Goal: Task Accomplishment & Management: Manage account settings

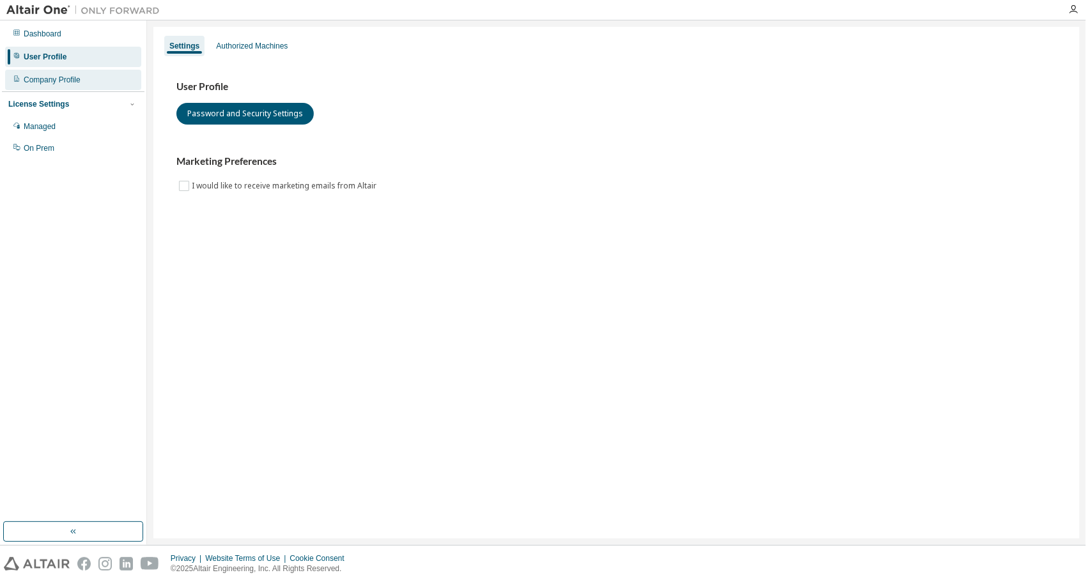
click at [81, 80] on div "Company Profile" at bounding box center [73, 80] width 136 height 20
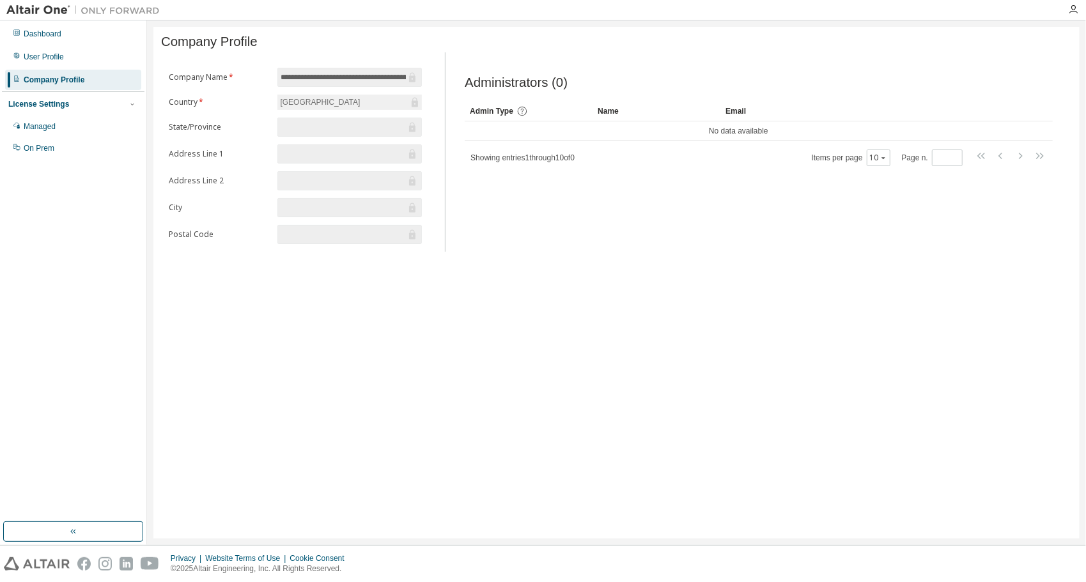
click at [308, 134] on input "text" at bounding box center [342, 127] width 125 height 13
click at [342, 109] on div "[GEOGRAPHIC_DATA]" at bounding box center [349, 102] width 144 height 15
click at [383, 109] on div "[GEOGRAPHIC_DATA]" at bounding box center [349, 102] width 144 height 15
click at [411, 104] on icon at bounding box center [414, 103] width 6 height 10
click at [393, 82] on input "**********" at bounding box center [342, 77] width 125 height 13
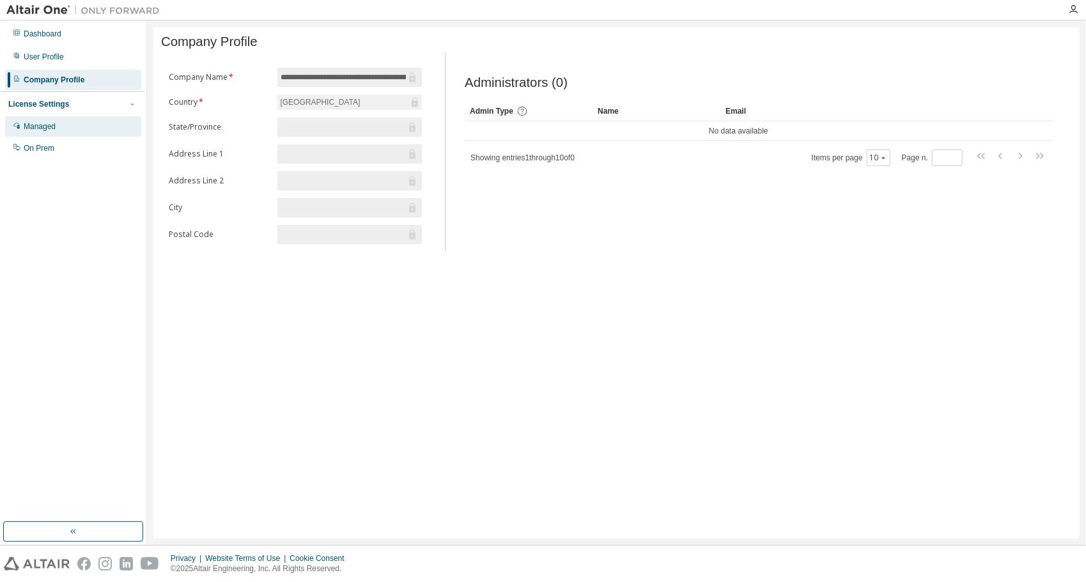
click at [61, 121] on div "Managed" at bounding box center [73, 126] width 136 height 20
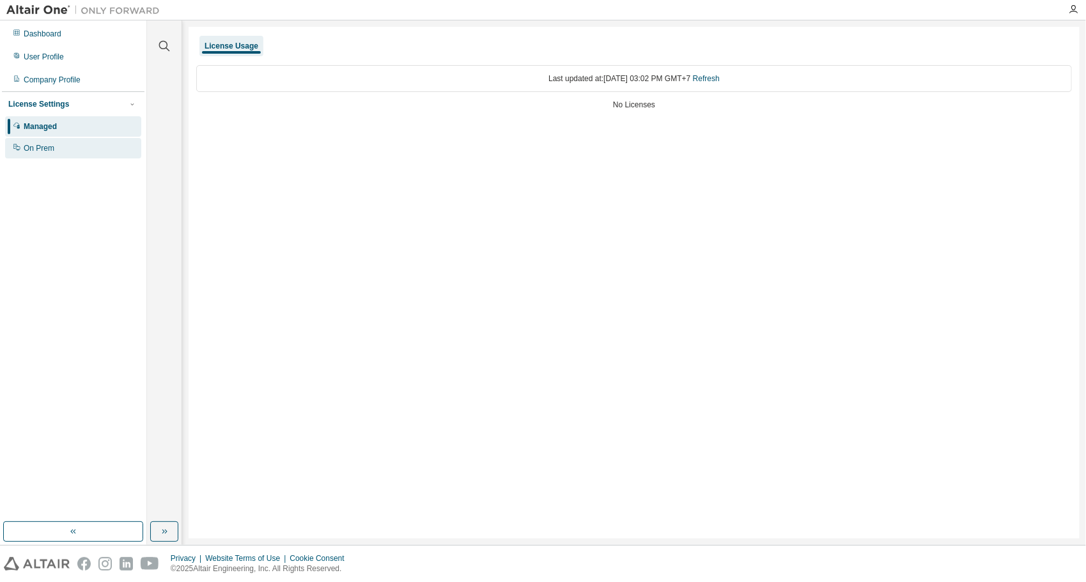
click at [74, 155] on div "On Prem" at bounding box center [73, 148] width 136 height 20
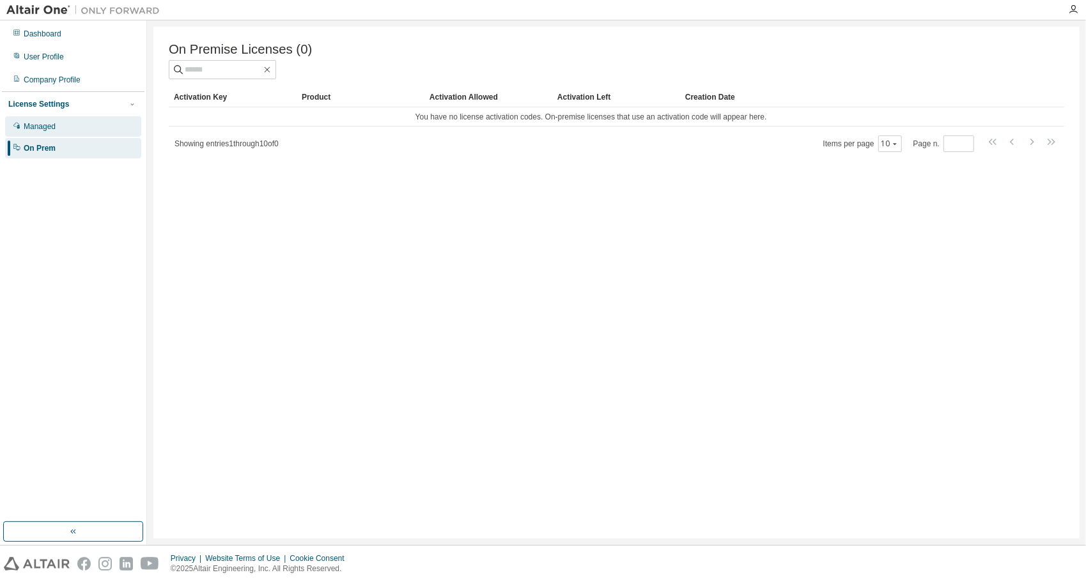
click at [71, 121] on div "Managed" at bounding box center [73, 126] width 136 height 20
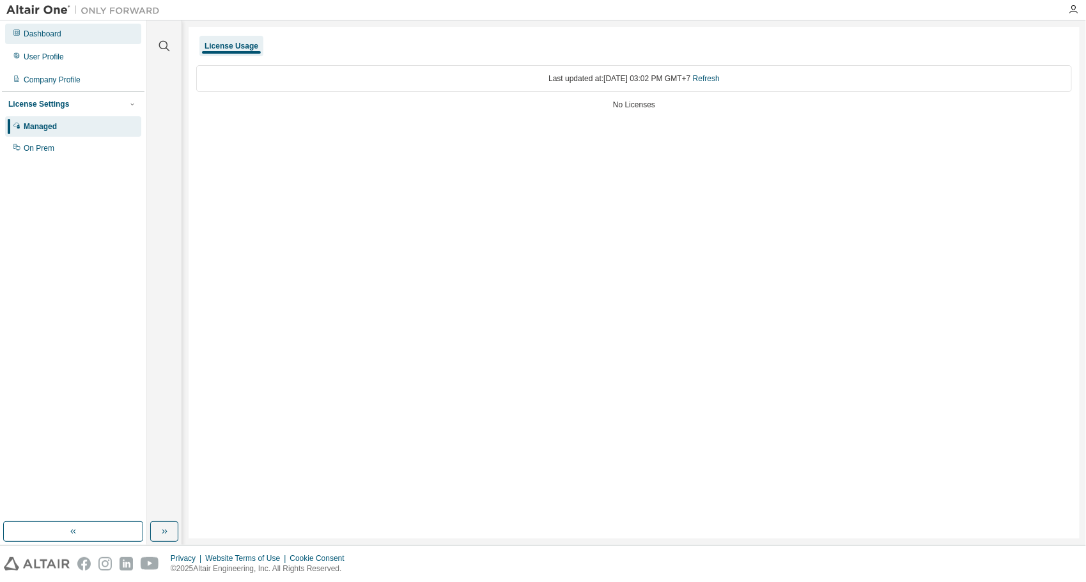
click at [69, 39] on div "Dashboard" at bounding box center [73, 34] width 136 height 20
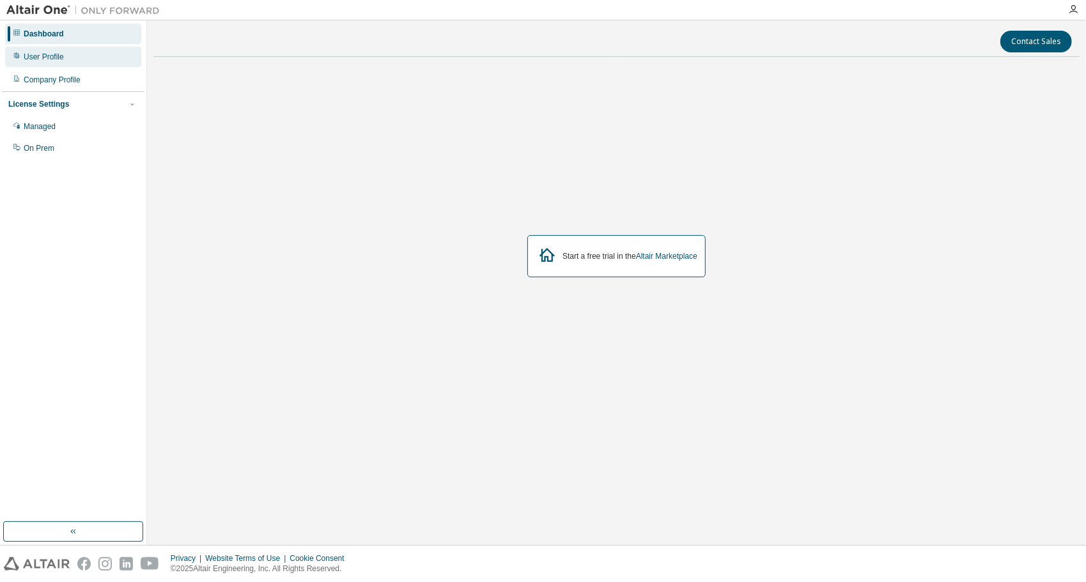
click at [33, 56] on div "User Profile" at bounding box center [44, 57] width 40 height 10
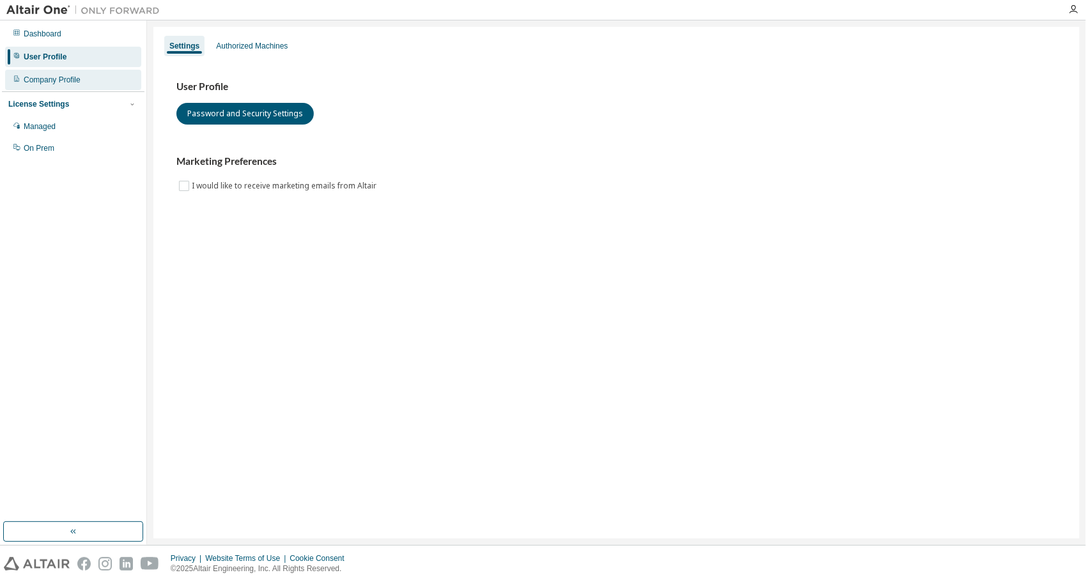
click at [57, 71] on div "Company Profile" at bounding box center [73, 80] width 136 height 20
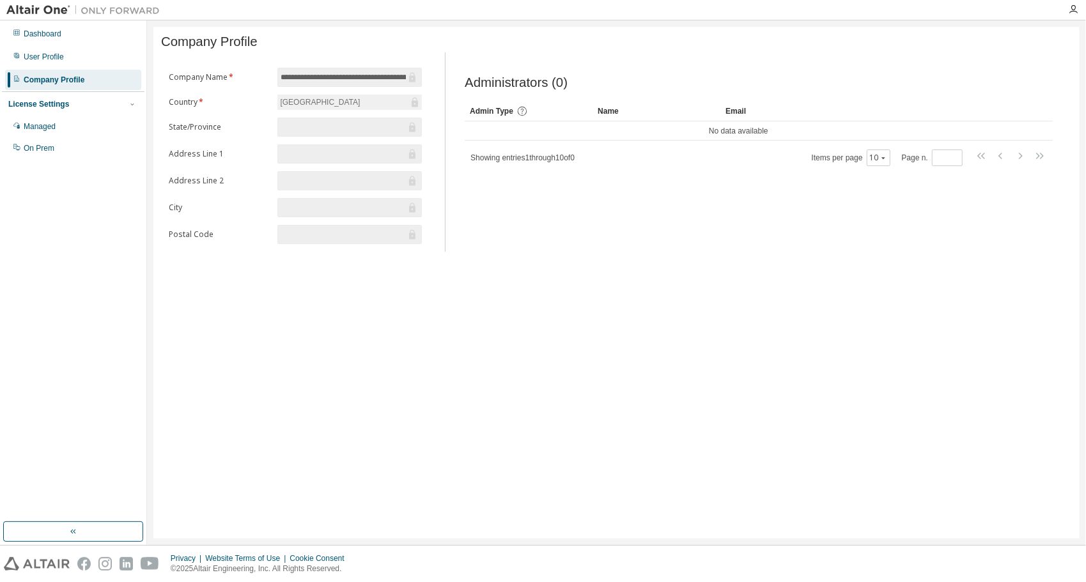
click at [51, 17] on div at bounding box center [83, 10] width 166 height 20
click at [49, 9] on img at bounding box center [86, 10] width 160 height 13
click at [113, 10] on img at bounding box center [86, 10] width 160 height 13
click at [1068, 14] on icon "button" at bounding box center [1073, 9] width 10 height 10
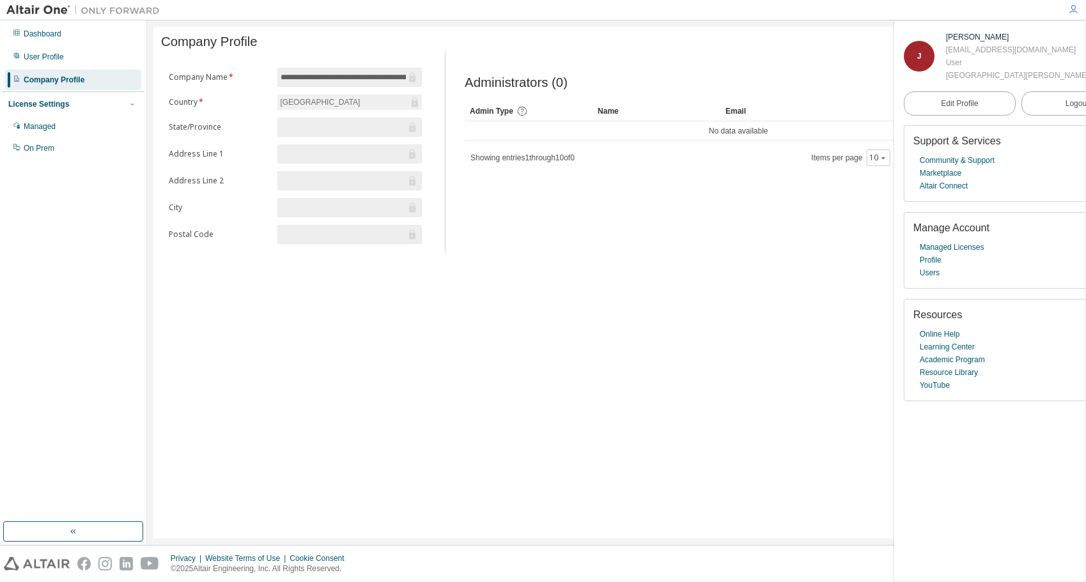
click at [1060, 17] on div at bounding box center [1073, 9] width 26 height 19
click at [1080, 0] on div at bounding box center [1073, 9] width 26 height 19
click at [1072, 13] on icon "button" at bounding box center [1073, 9] width 10 height 10
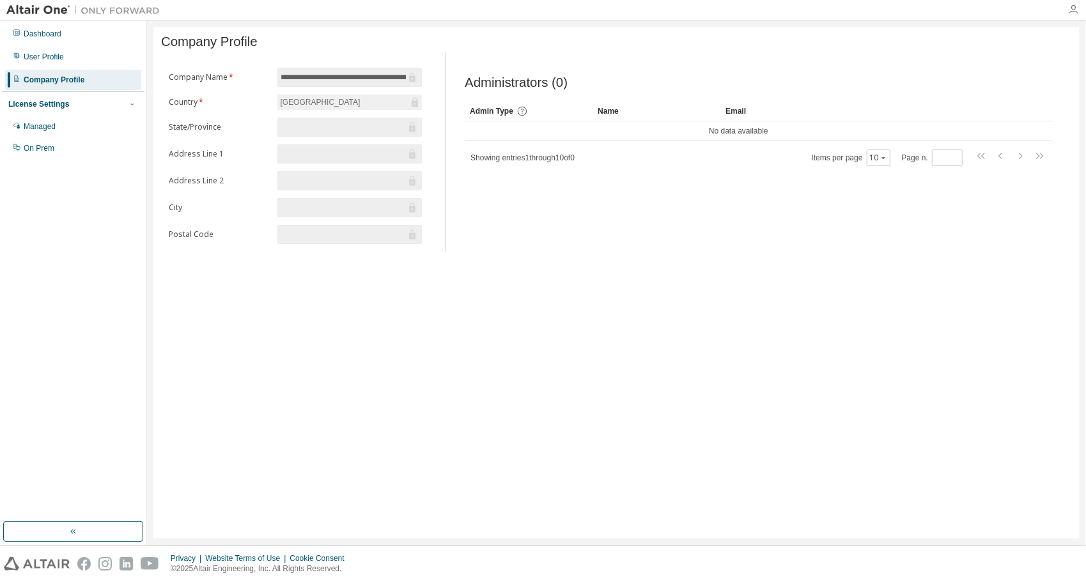
click at [1070, 13] on icon "button" at bounding box center [1073, 9] width 10 height 10
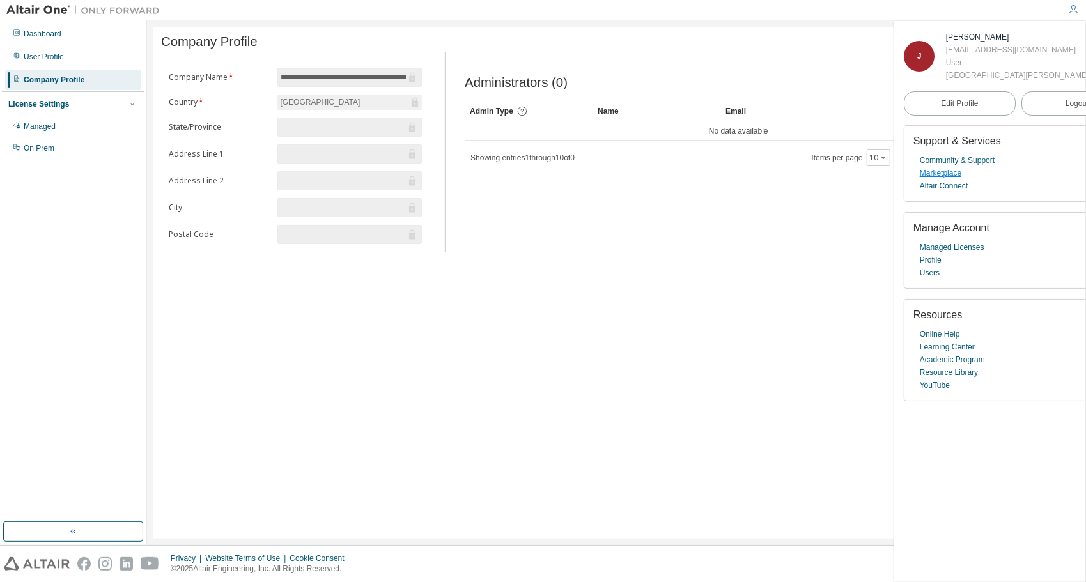
click at [946, 180] on link "Marketplace" at bounding box center [940, 173] width 42 height 13
click at [941, 180] on link "Marketplace" at bounding box center [940, 173] width 42 height 13
click at [930, 192] on link "Altair Connect" at bounding box center [943, 186] width 48 height 13
click at [1050, 116] on button "Logout" at bounding box center [1077, 103] width 112 height 24
